Goal: Task Accomplishment & Management: Manage account settings

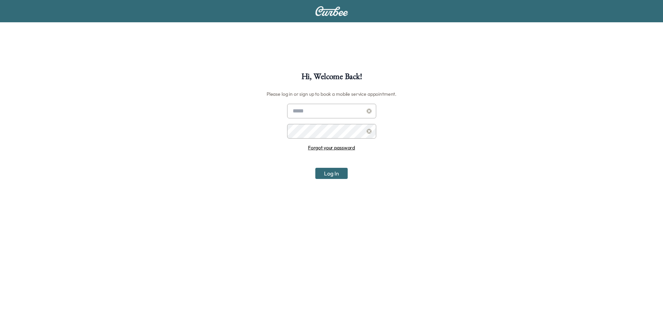
type input "**********"
click at [325, 177] on button "Log In" at bounding box center [331, 173] width 32 height 11
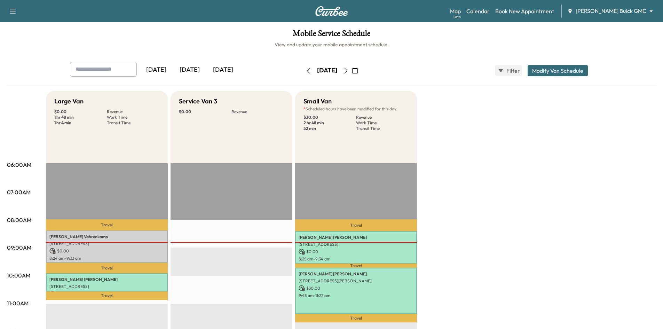
click at [358, 72] on icon "button" at bounding box center [355, 71] width 6 height 6
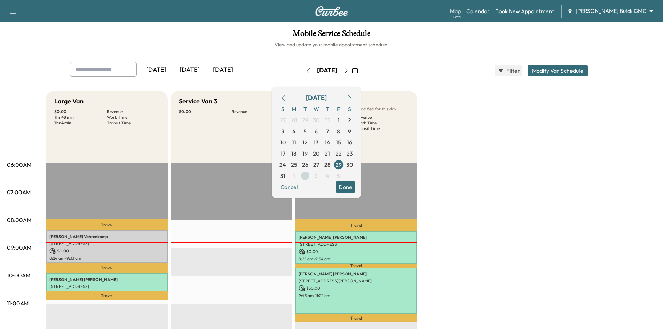
click at [311, 178] on span "2" at bounding box center [305, 175] width 11 height 11
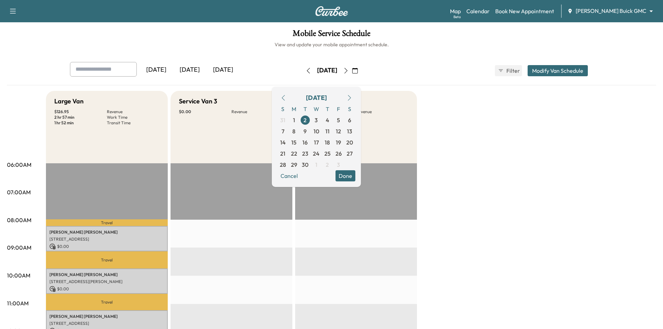
click at [355, 177] on button "Done" at bounding box center [345, 175] width 20 height 11
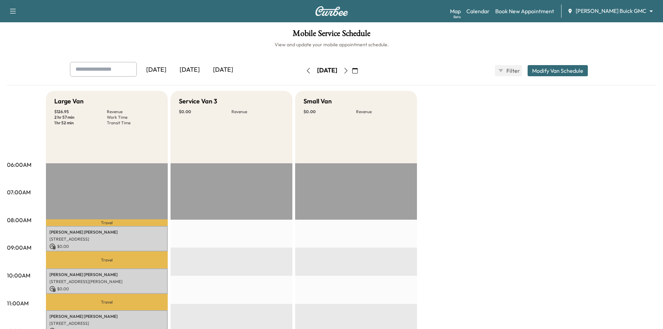
click at [545, 74] on button "Modify Van Schedule" at bounding box center [558, 70] width 60 height 11
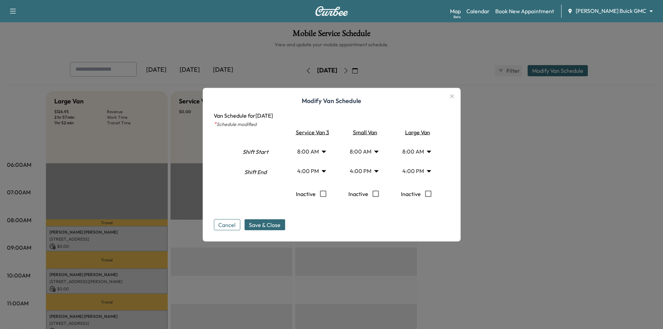
click at [454, 98] on icon "button" at bounding box center [452, 96] width 8 height 8
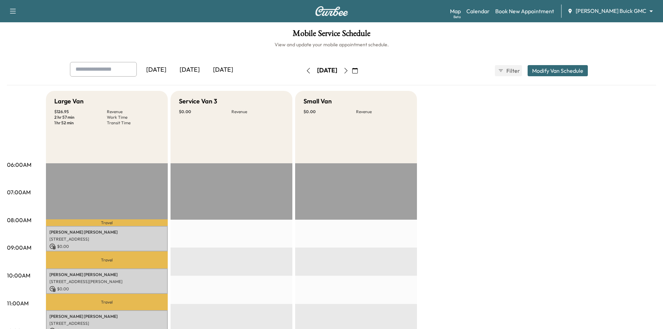
click at [349, 70] on icon "button" at bounding box center [346, 71] width 6 height 6
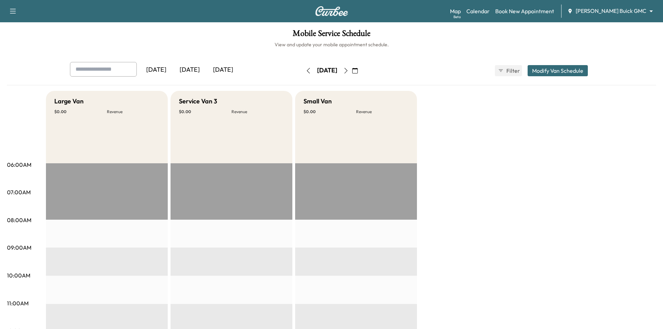
click at [306, 71] on icon "button" at bounding box center [309, 71] width 6 height 6
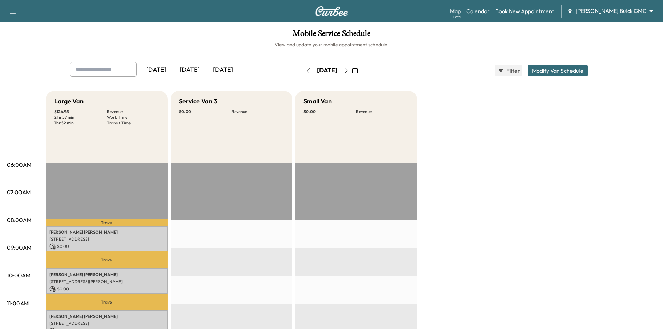
click at [644, 10] on body "Support Log Out Map Beta Calendar Book New Appointment [PERSON_NAME] Buick GMC …" at bounding box center [331, 164] width 663 height 329
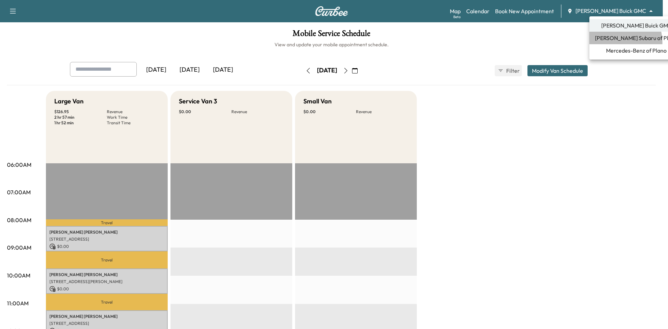
click at [614, 42] on li "[PERSON_NAME] Subaru of Plano" at bounding box center [637, 38] width 94 height 13
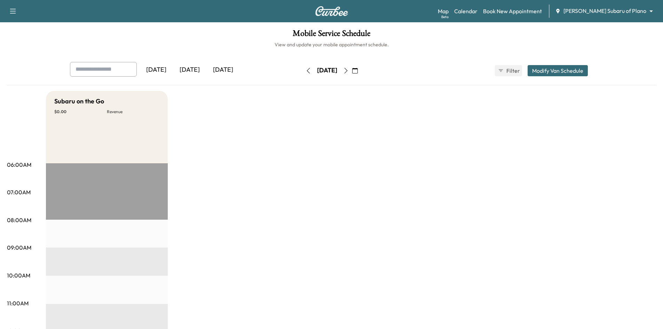
click at [190, 69] on div "[DATE]" at bounding box center [189, 70] width 33 height 16
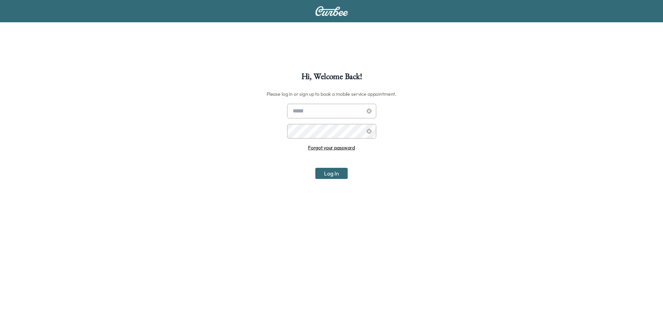
scroll to position [72, 0]
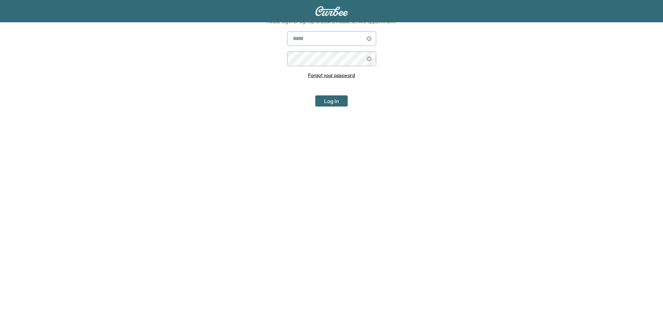
type input "**********"
click at [343, 103] on button "Log In" at bounding box center [331, 100] width 32 height 11
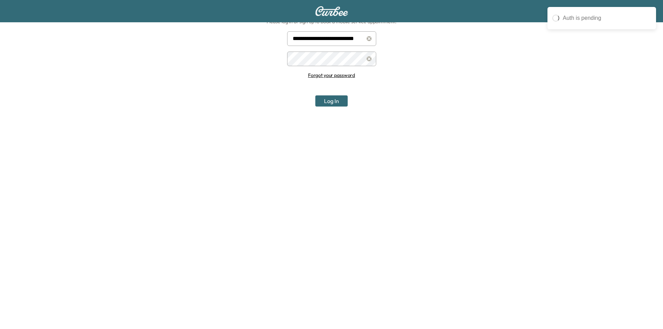
scroll to position [0, 0]
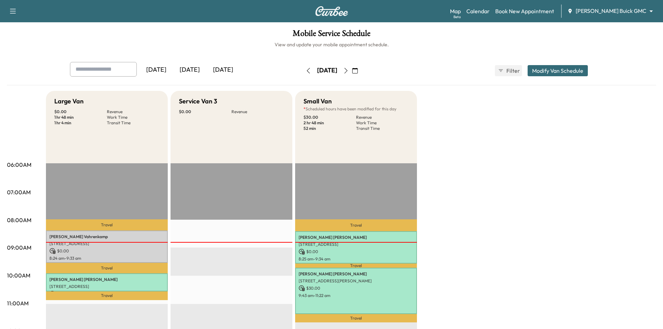
click at [358, 71] on icon "button" at bounding box center [355, 71] width 6 height 6
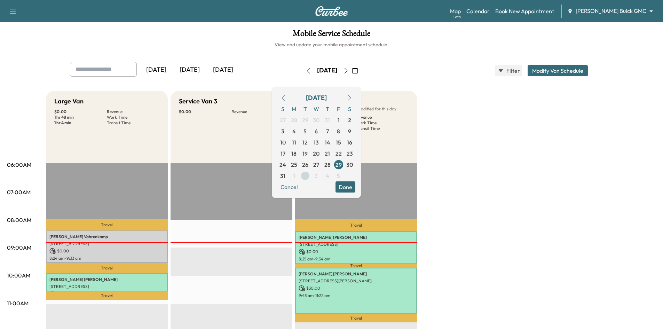
click at [307, 175] on span "2" at bounding box center [304, 176] width 3 height 8
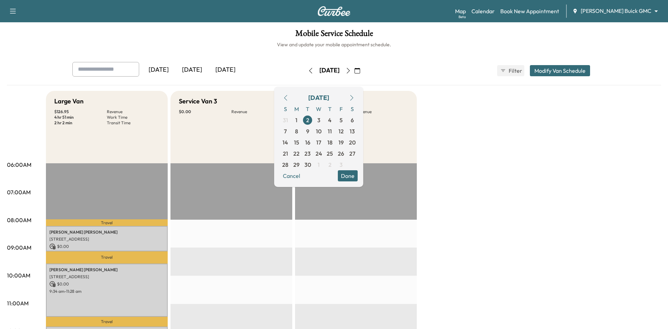
click at [623, 13] on body "Support Log Out Map Beta Calendar Book New Appointment Ewing Buick GMC ********…" at bounding box center [334, 164] width 668 height 329
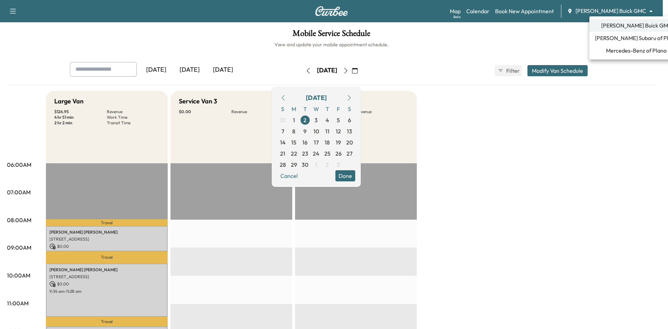
click at [612, 49] on span "Mercedes-Benz of Plano" at bounding box center [636, 50] width 61 height 8
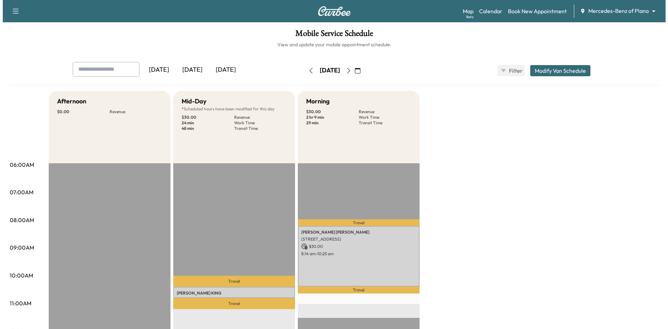
scroll to position [70, 0]
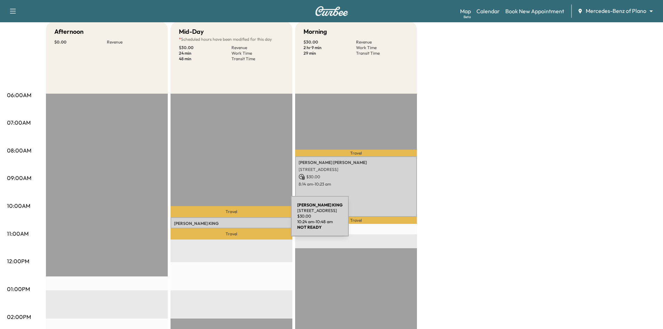
click at [238, 221] on p "RANDALL KING" at bounding box center [231, 224] width 115 height 6
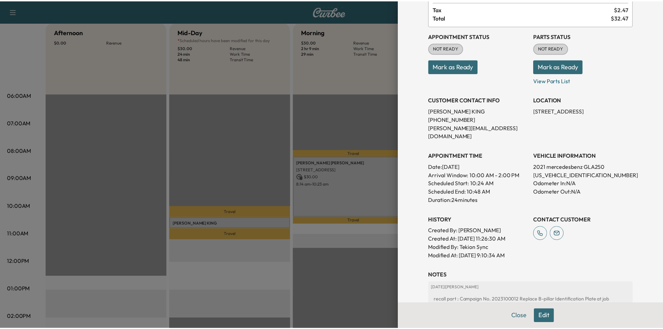
scroll to position [104, 0]
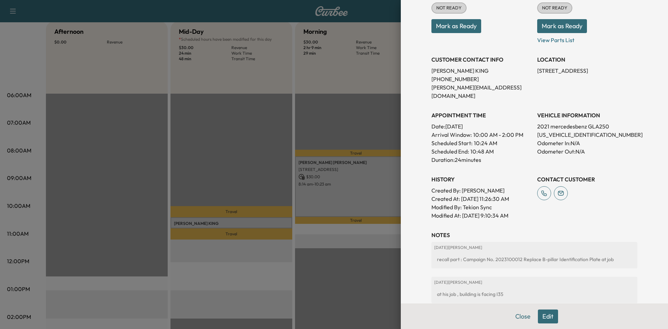
drag, startPoint x: 325, startPoint y: 267, endPoint x: 326, endPoint y: 261, distance: 5.8
click at [326, 264] on div at bounding box center [334, 164] width 668 height 329
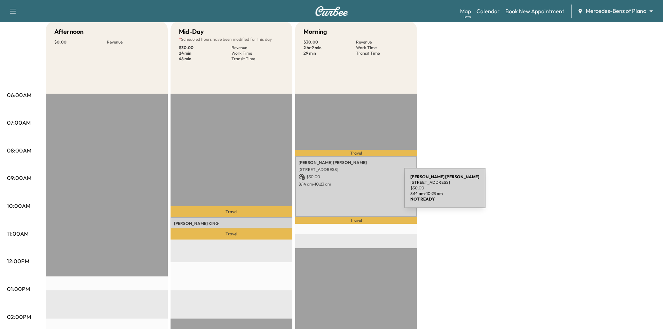
click at [352, 192] on div "Yohannes Tedla 4150 BELT LINE RD APT 13121, ADDISON, TX 75001, USA $ 30.00 8:14…" at bounding box center [356, 186] width 122 height 61
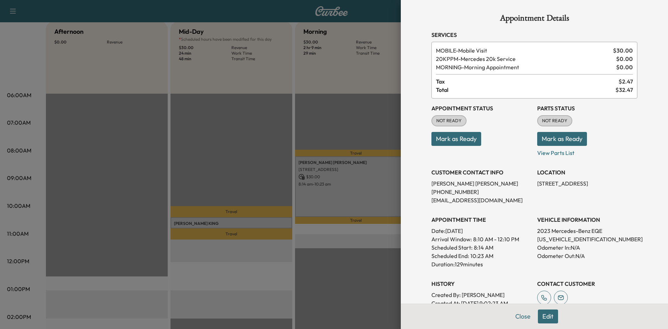
click at [262, 118] on div at bounding box center [334, 164] width 668 height 329
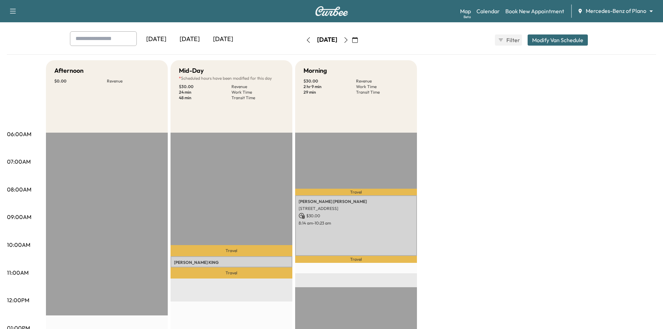
scroll to position [0, 0]
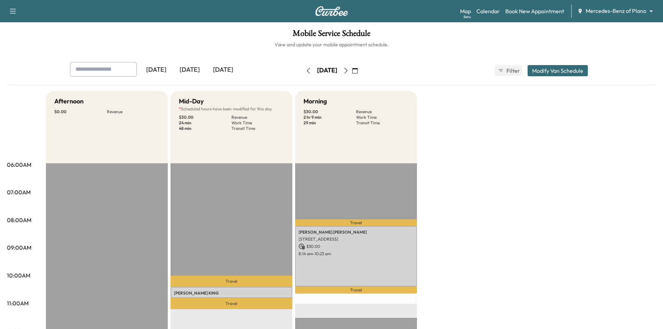
click at [184, 67] on div "[DATE]" at bounding box center [189, 70] width 33 height 16
